Goal: Obtain resource: Obtain resource

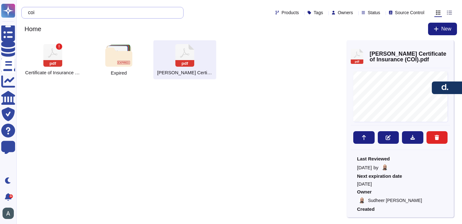
click at [113, 8] on input "coi" at bounding box center [101, 12] width 152 height 11
click at [101, 15] on input "coi" at bounding box center [101, 12] width 152 height 11
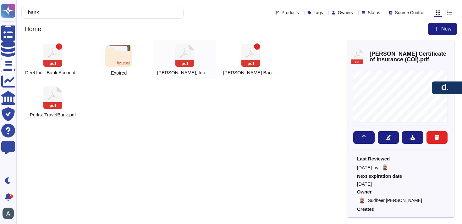
type input "bank"
click at [188, 63] on rect at bounding box center [184, 63] width 19 height 7
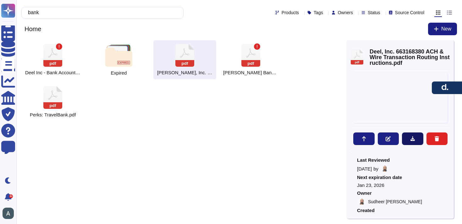
click at [409, 135] on button at bounding box center [412, 138] width 21 height 13
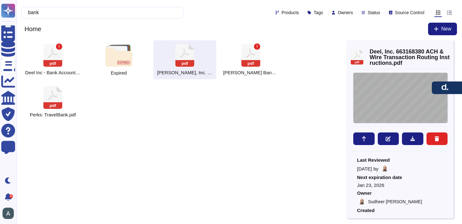
click at [393, 89] on div "[DATE] [PERSON_NAME], Inc. [STREET_ADDRESS] IMPORTANT | Standard Settlement Ins…" at bounding box center [400, 98] width 94 height 50
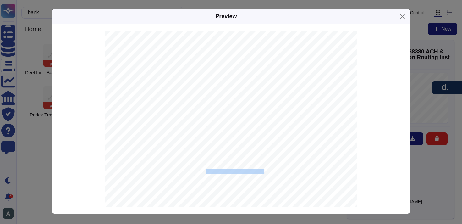
drag, startPoint x: 263, startPoint y: 170, endPoint x: 206, endPoint y: 172, distance: 56.9
click at [206, 172] on span "JPMORGAN CHASE BANK, N.A." at bounding box center [235, 171] width 60 height 4
copy span "JPMORGAN CHASE BANK, N.A"
drag, startPoint x: 269, startPoint y: 112, endPoint x: 200, endPoint y: 112, distance: 68.5
click at [200, 112] on span "with JPMORGAN CHASE BANK, N.A. JPMorganChase [US_STATE][GEOGRAPHIC_DATA]." at bounding box center [214, 113] width 166 height 4
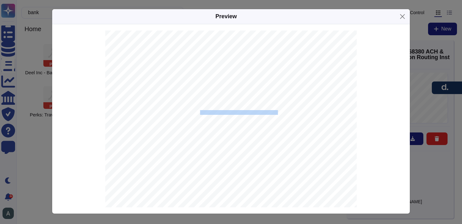
copy span "JPMorganChase [US_STATE][GEOGRAPHIC_DATA]."
click at [259, 112] on span "with JPMORGAN CHASE BANK, N.A. JPMorganChase [US_STATE][GEOGRAPHIC_DATA]." at bounding box center [214, 113] width 166 height 4
click at [218, 181] on span "021000021" at bounding box center [215, 182] width 20 height 4
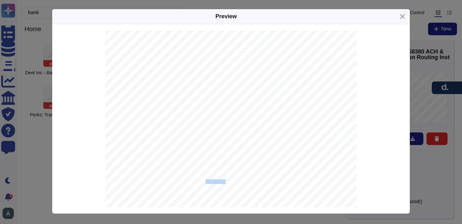
copy span "021000021"
click at [213, 181] on span "021000021" at bounding box center [215, 182] width 20 height 4
copy span "021000021"
click at [215, 163] on span "663168380" at bounding box center [215, 165] width 20 height 4
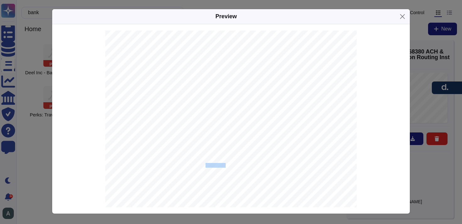
click at [215, 163] on span "663168380" at bounding box center [215, 165] width 20 height 4
copy span "663168380"
click at [213, 182] on span "021000021" at bounding box center [215, 182] width 20 height 4
click at [216, 175] on span "[SWIFT_CODE]" at bounding box center [219, 177] width 29 height 4
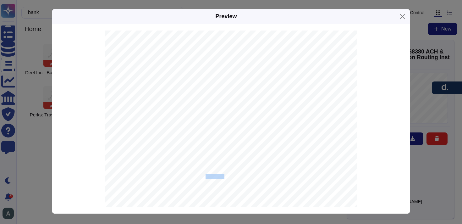
copy span "[SWIFT_CODE]"
click at [210, 172] on span "663168380" at bounding box center [215, 173] width 20 height 4
copy span "663168380"
